Goal: Information Seeking & Learning: Learn about a topic

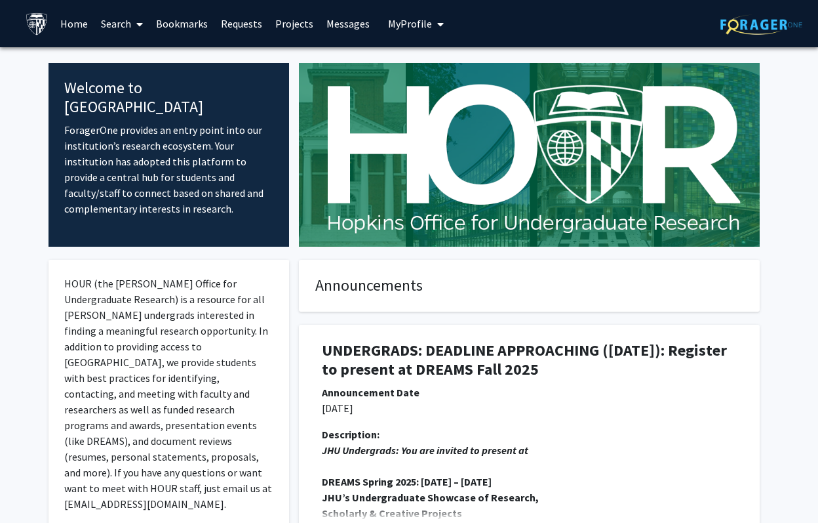
click at [126, 38] on link "Search" at bounding box center [121, 24] width 55 height 46
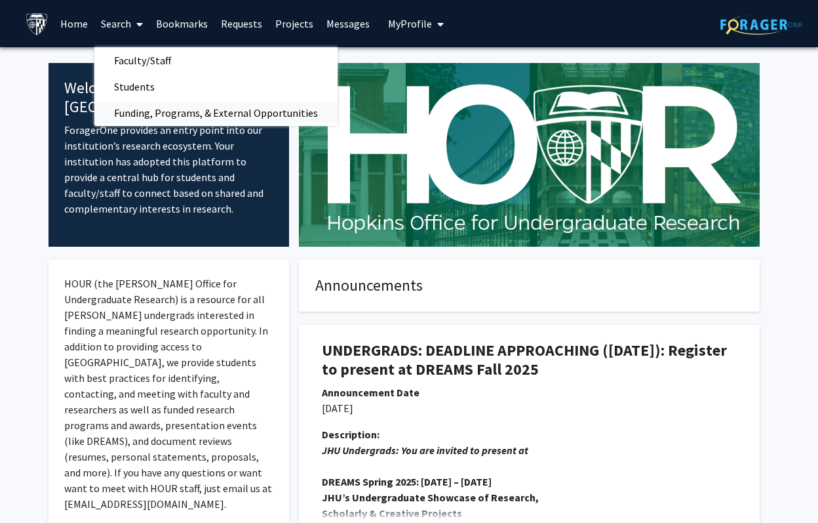
click at [138, 114] on span "Funding, Programs, & External Opportunities" at bounding box center [215, 113] width 243 height 26
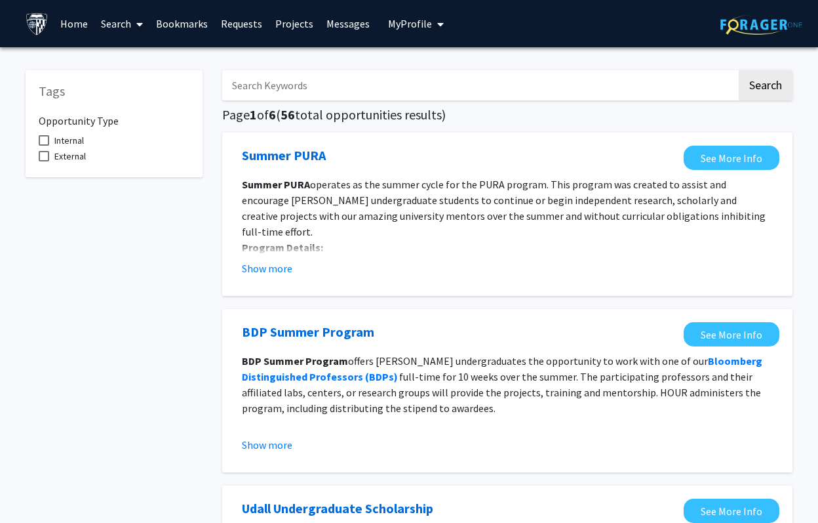
click at [61, 144] on span "Internal" at bounding box center [69, 140] width 30 height 16
click at [44, 146] on input "Internal" at bounding box center [43, 146] width 1 height 1
click at [61, 144] on span "Internal" at bounding box center [69, 140] width 30 height 16
click at [44, 146] on input "Internal" at bounding box center [43, 146] width 1 height 1
click at [61, 144] on span "Internal" at bounding box center [69, 140] width 30 height 16
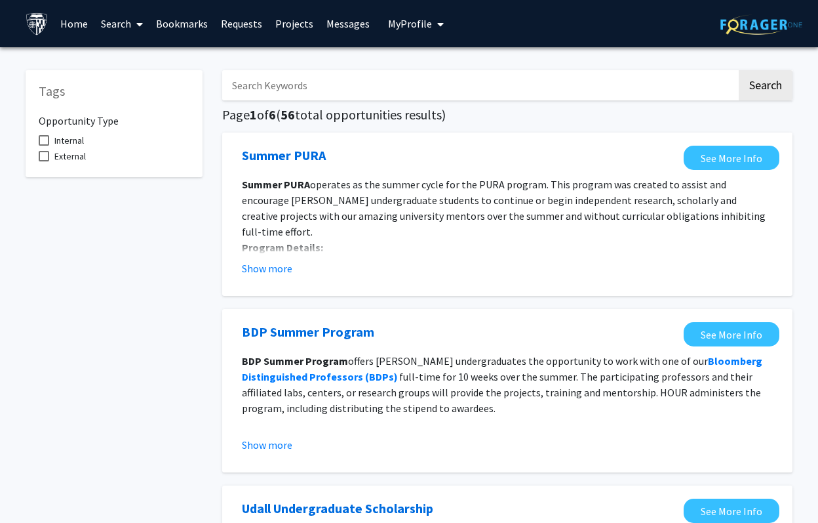
click at [44, 146] on input "Internal" at bounding box center [43, 146] width 1 height 1
click at [61, 144] on span "Internal" at bounding box center [69, 140] width 30 height 16
click at [44, 146] on input "Internal" at bounding box center [43, 146] width 1 height 1
checkbox input "false"
click at [304, 31] on link "Projects" at bounding box center [294, 24] width 51 height 46
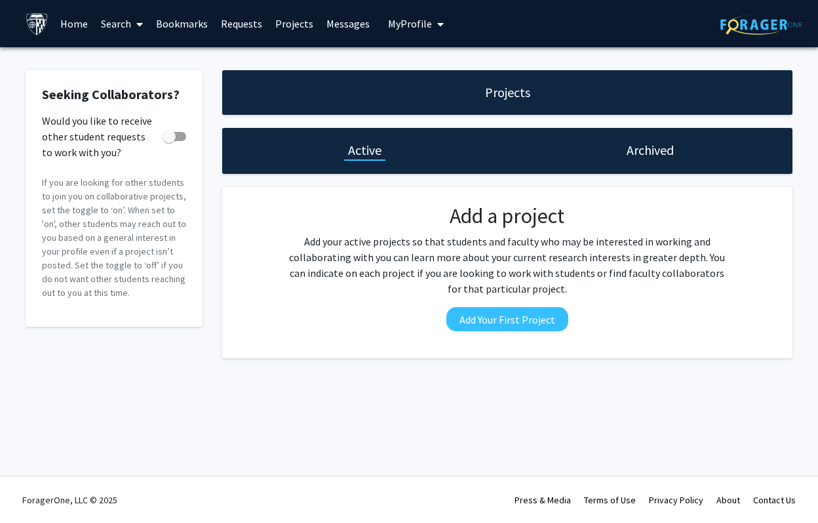
click at [127, 27] on link "Search" at bounding box center [121, 24] width 55 height 46
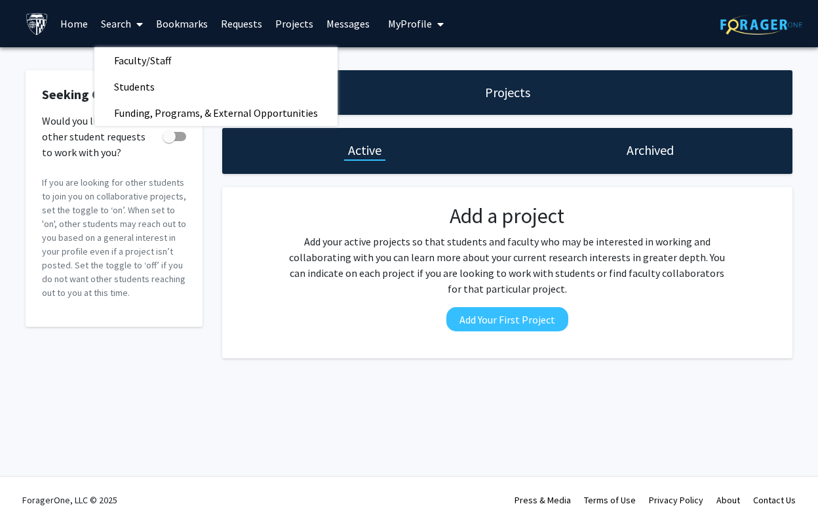
click at [238, 249] on div "Add a project Add your active projects so that students and faculty who may be …" at bounding box center [507, 272] width 557 height 138
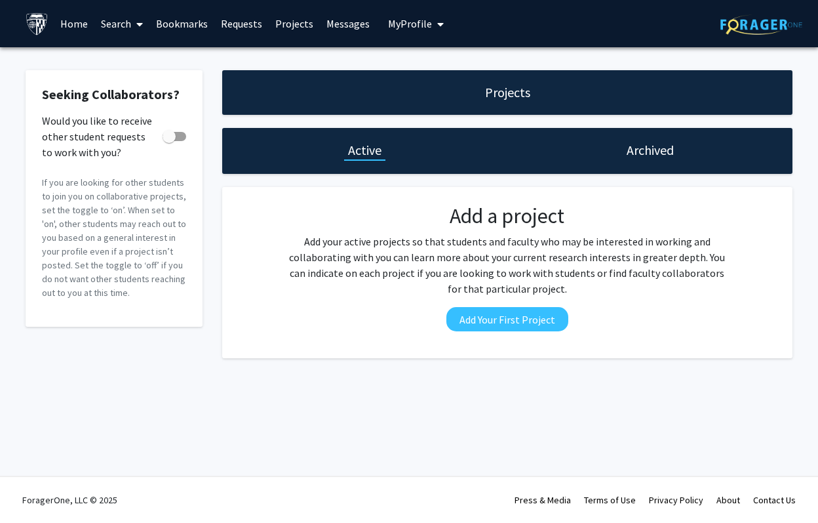
click at [168, 138] on span at bounding box center [169, 136] width 13 height 13
click at [169, 141] on input "Would you like to receive other student requests to work with you?" at bounding box center [169, 141] width 1 height 1
checkbox input "true"
click at [614, 167] on div "Archived" at bounding box center [650, 151] width 285 height 46
click at [112, 24] on link "Search" at bounding box center [121, 24] width 55 height 46
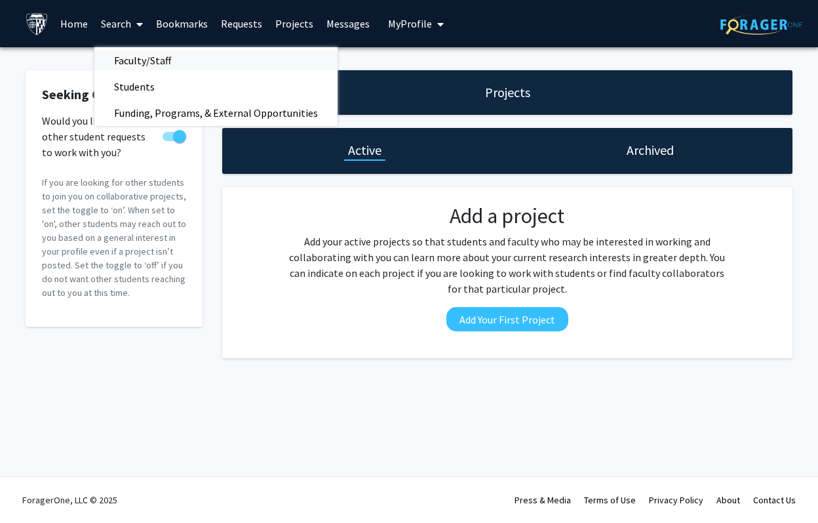
click at [161, 57] on span "Faculty/Staff" at bounding box center [142, 60] width 96 height 26
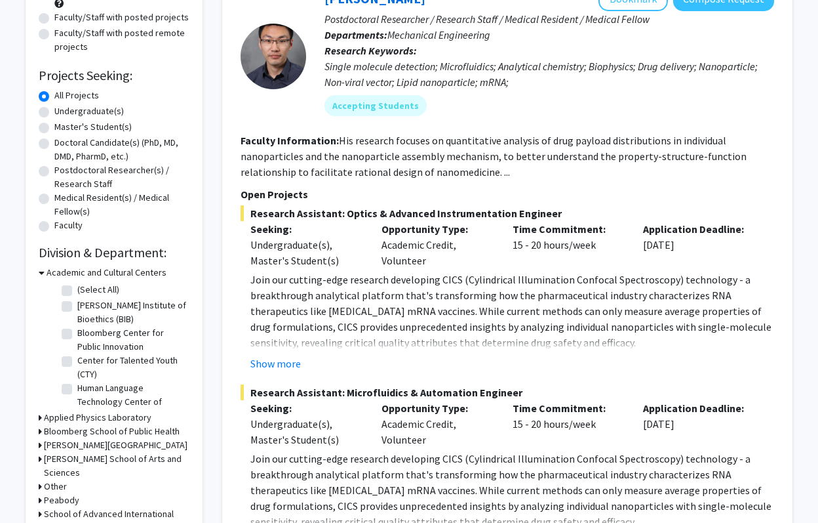
scroll to position [161, 0]
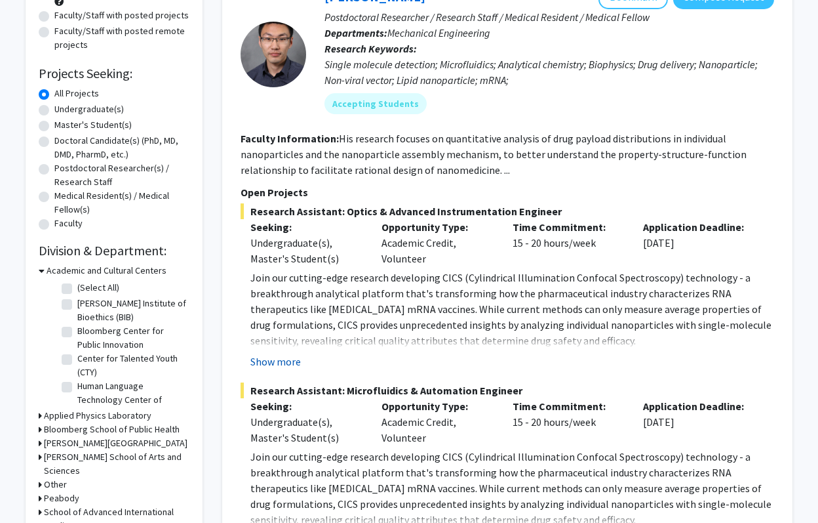
click at [286, 361] on button "Show more" at bounding box center [276, 361] width 50 height 16
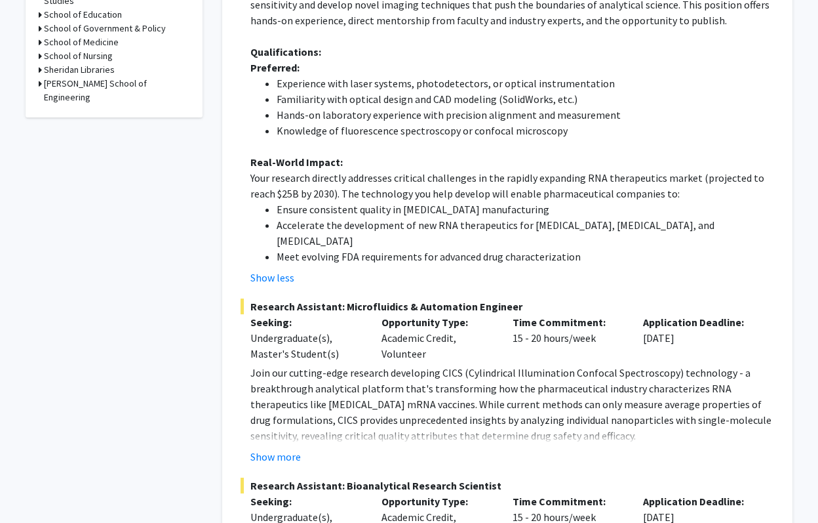
scroll to position [693, 0]
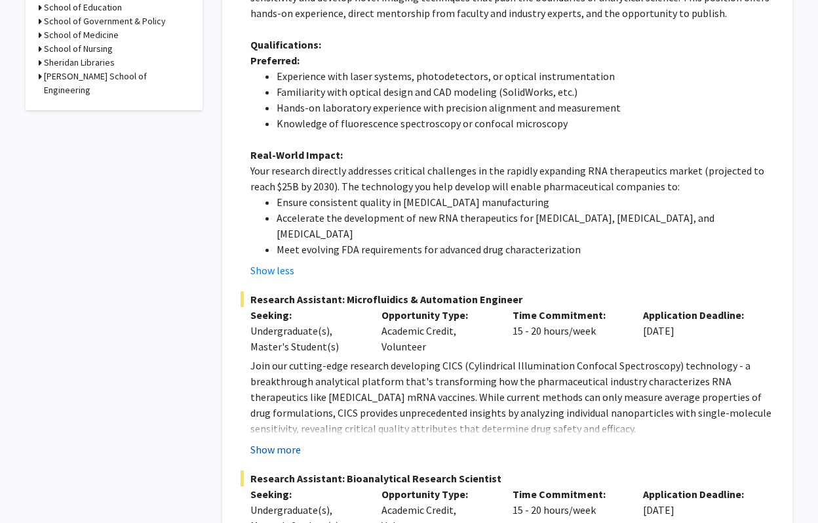
click at [292, 441] on button "Show more" at bounding box center [276, 449] width 50 height 16
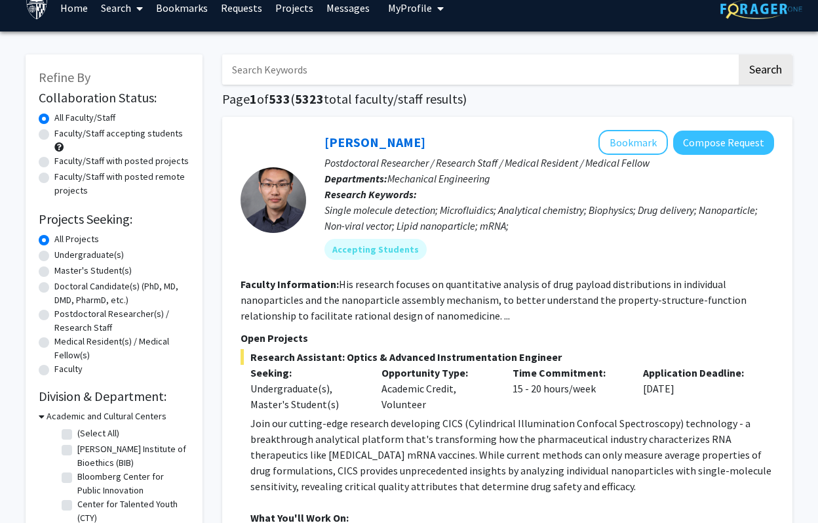
scroll to position [0, 0]
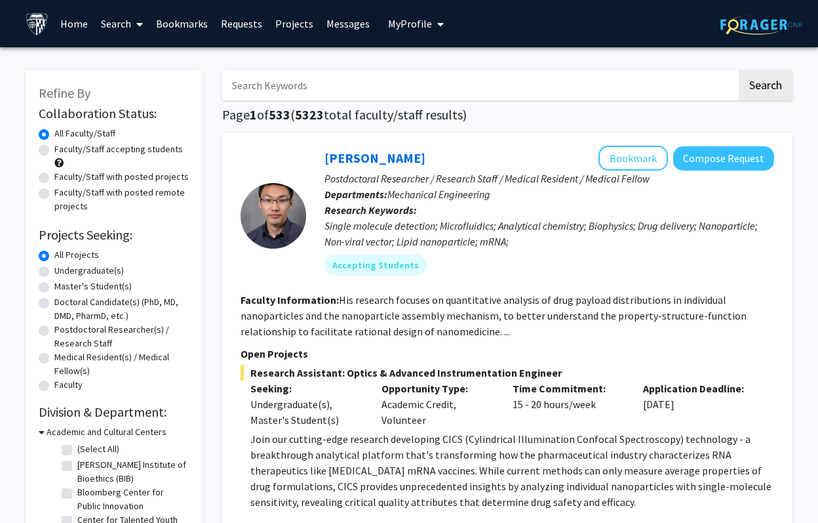
click at [136, 144] on label "Faculty/Staff accepting students" at bounding box center [118, 149] width 129 height 14
click at [63, 144] on input "Faculty/Staff accepting students" at bounding box center [58, 146] width 9 height 9
radio input "true"
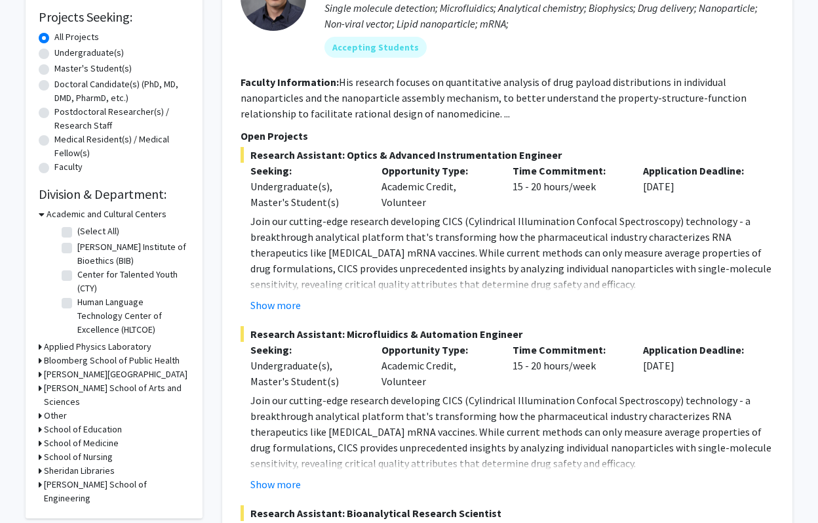
scroll to position [227, 0]
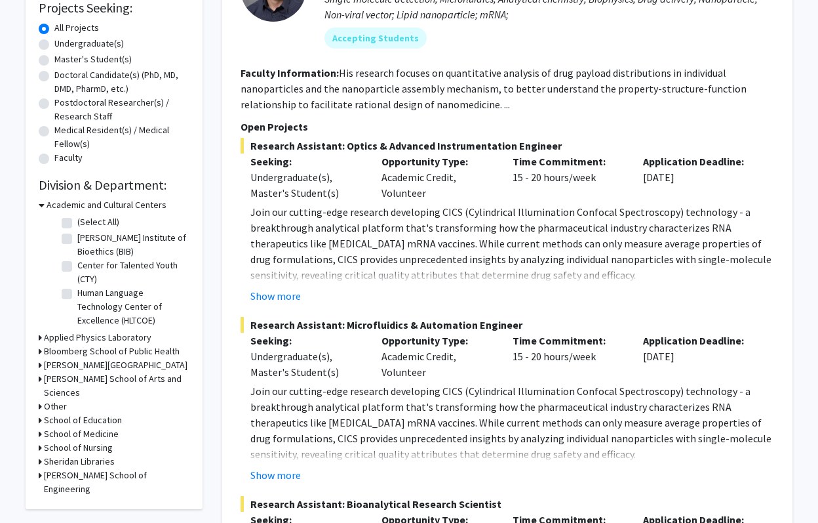
click at [103, 468] on h3 "[PERSON_NAME] School of Engineering" at bounding box center [117, 482] width 146 height 28
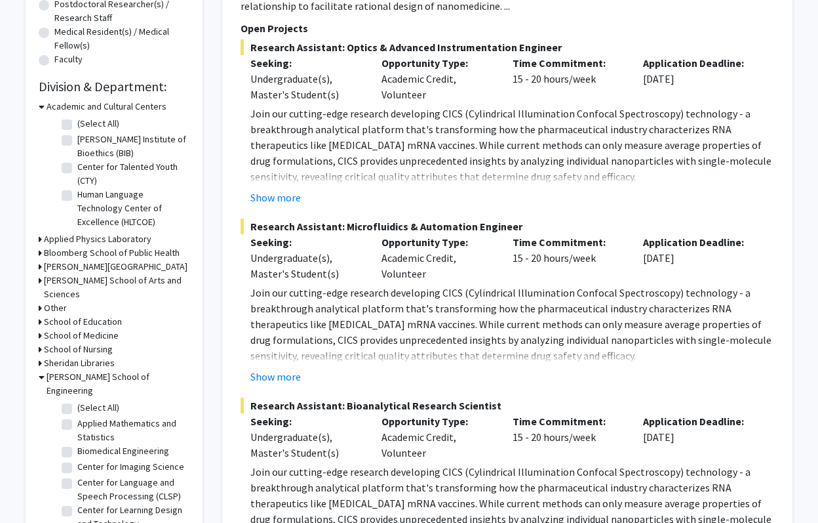
scroll to position [336, 0]
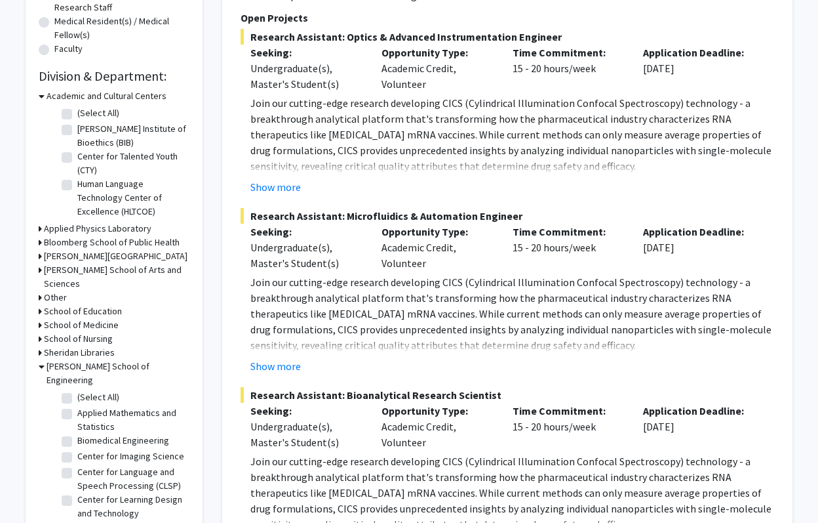
click at [98, 390] on label "(Select All)" at bounding box center [98, 397] width 42 height 14
click at [86, 390] on input "(Select All)" at bounding box center [81, 394] width 9 height 9
checkbox input "true"
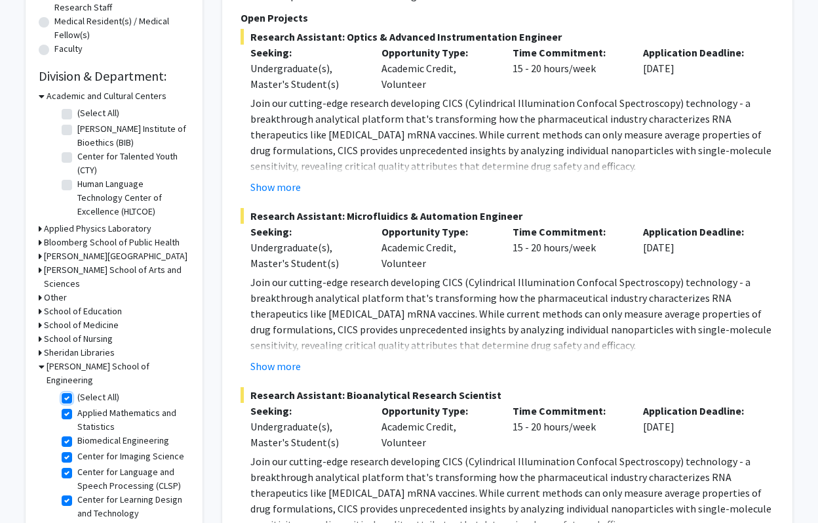
checkbox input "true"
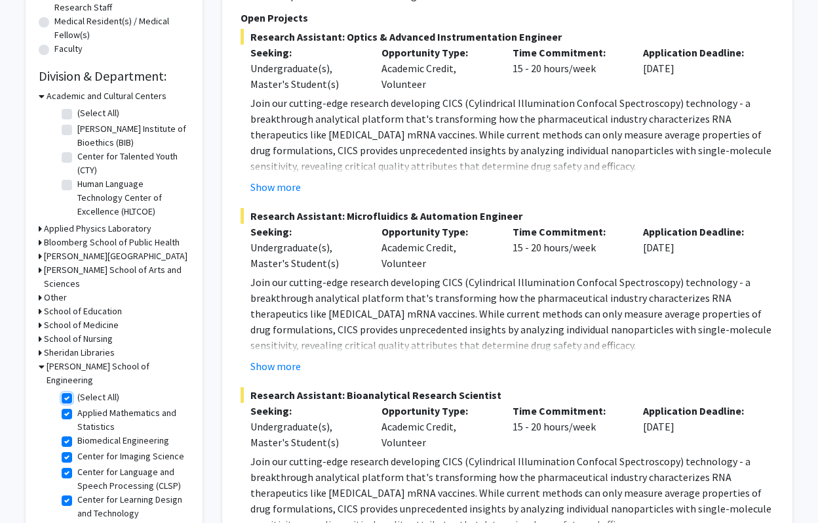
checkbox input "true"
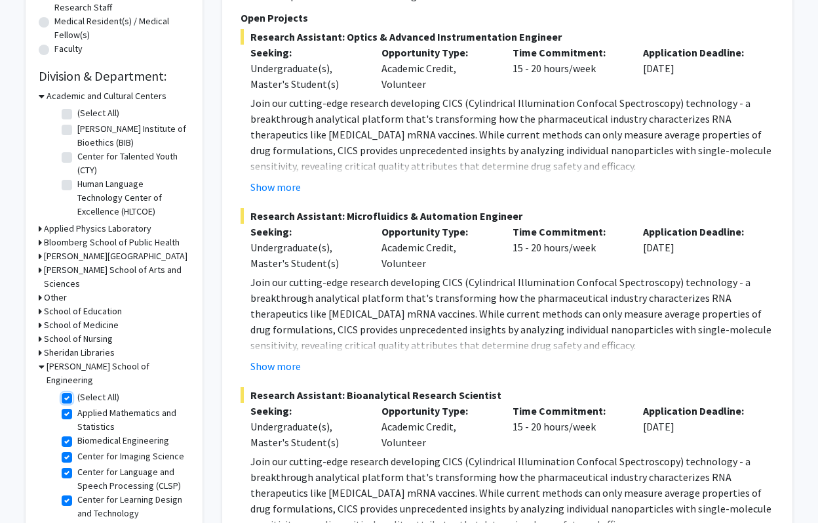
checkbox input "true"
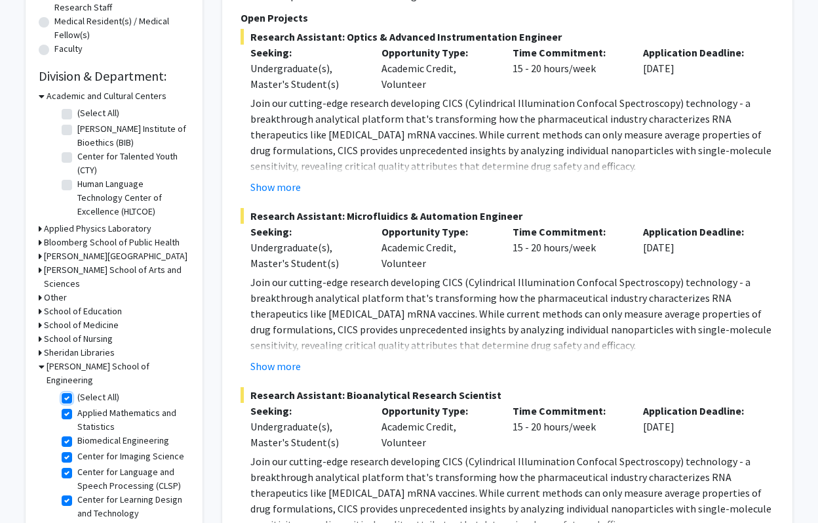
checkbox input "true"
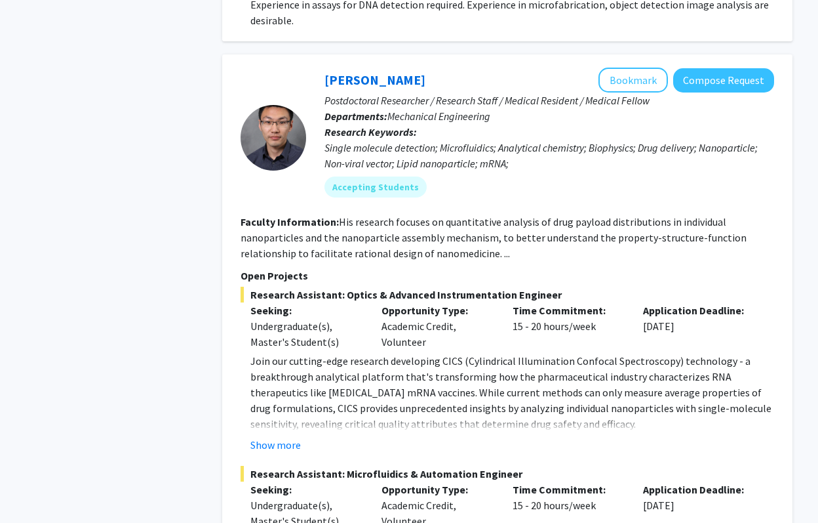
scroll to position [1102, 0]
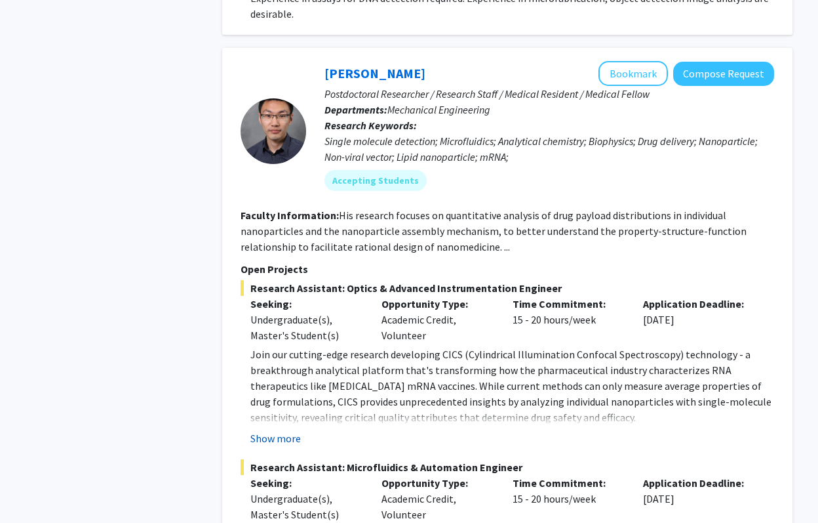
click at [297, 430] on button "Show more" at bounding box center [276, 438] width 50 height 16
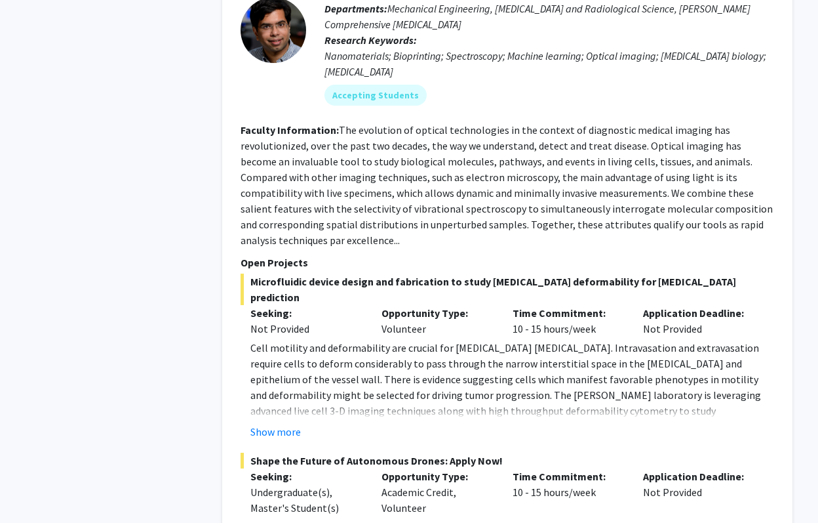
scroll to position [2445, 0]
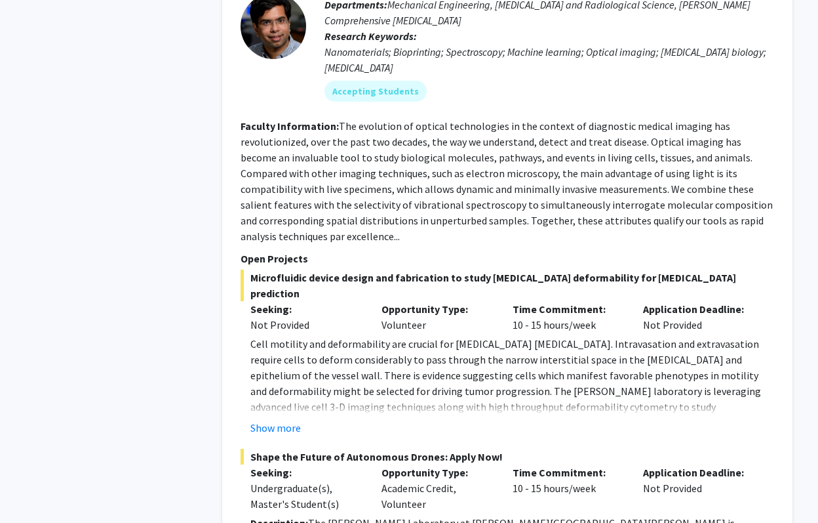
click at [273, 357] on fg-project-list "Microfluidic device design and fabrication to study [MEDICAL_DATA] deformabilit…" at bounding box center [508, 442] width 534 height 345
click at [285, 420] on button "Show more" at bounding box center [276, 428] width 50 height 16
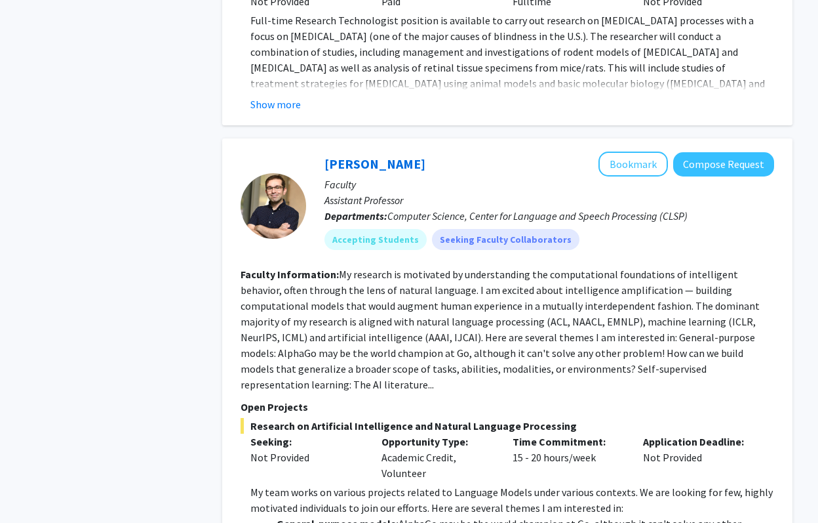
scroll to position [4002, 0]
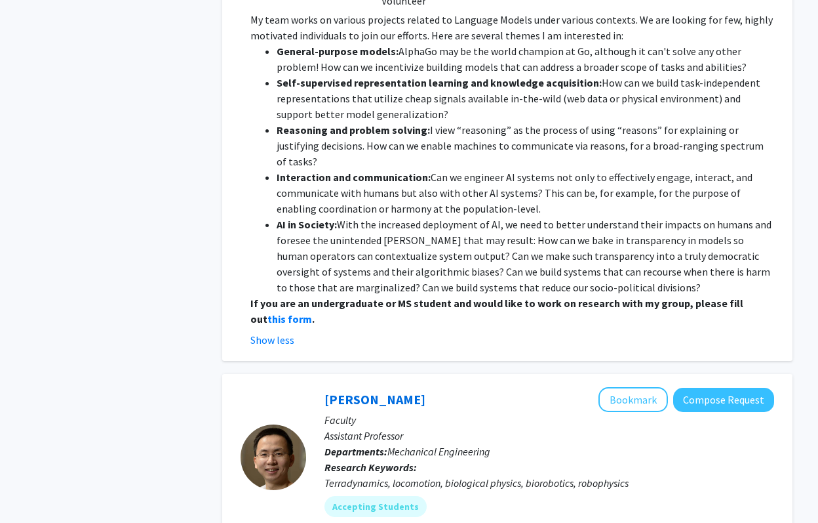
scroll to position [4475, 0]
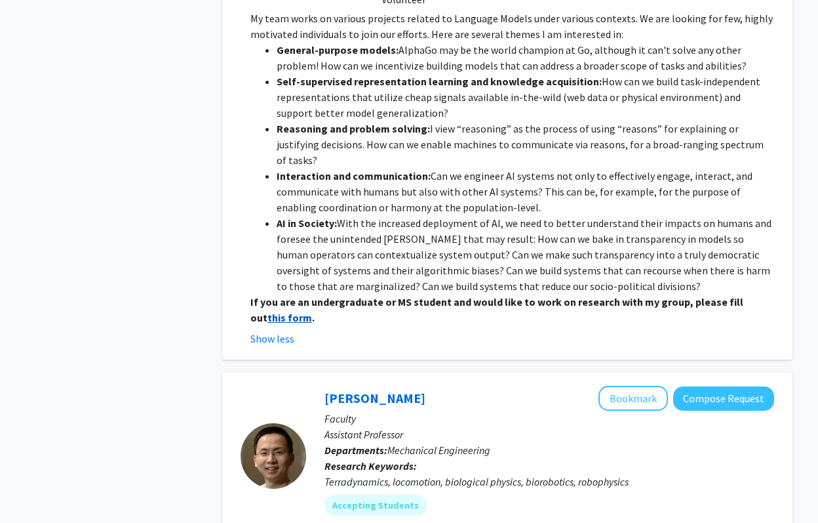
click at [268, 311] on strong "this form" at bounding box center [290, 317] width 45 height 13
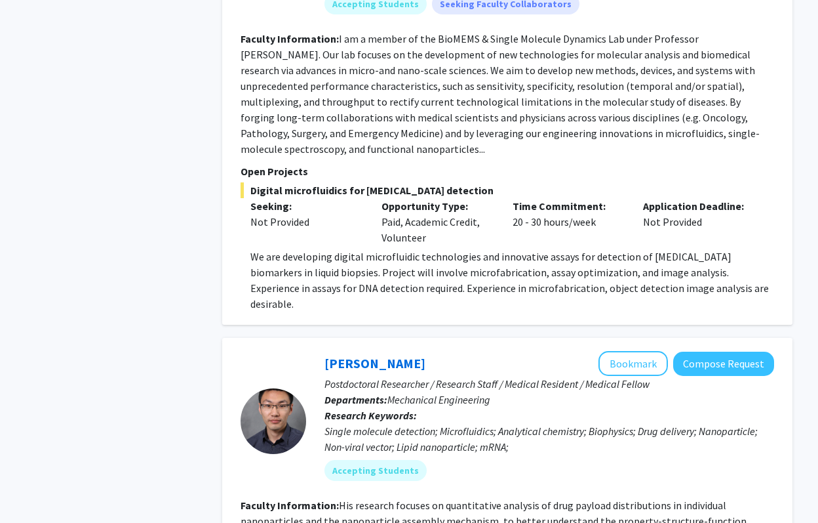
scroll to position [815, 0]
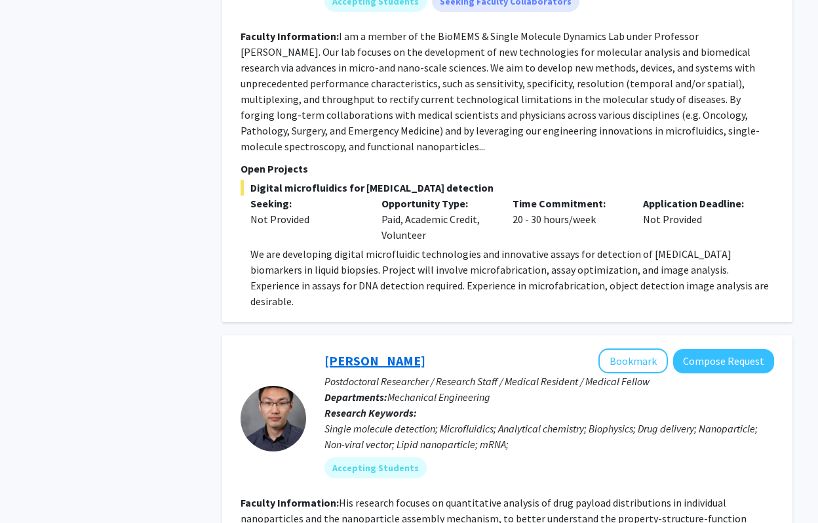
click at [338, 352] on link "[PERSON_NAME]" at bounding box center [375, 360] width 101 height 16
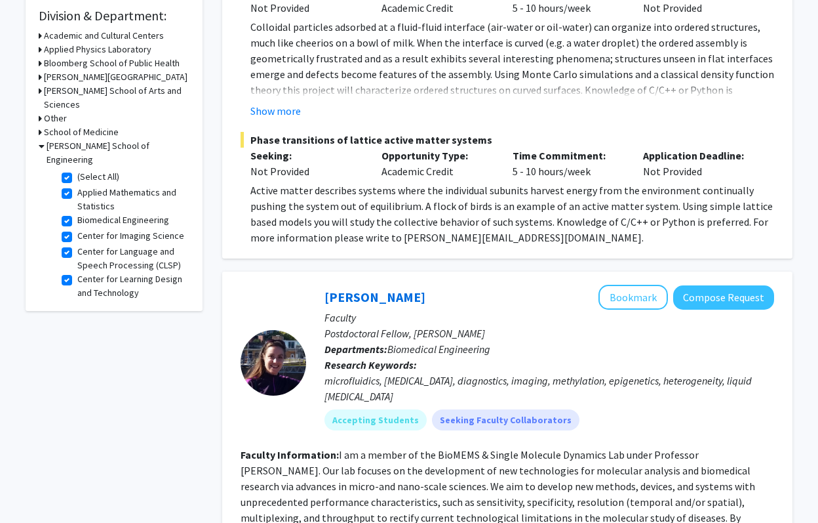
scroll to position [403, 0]
